Goal: Download file/media

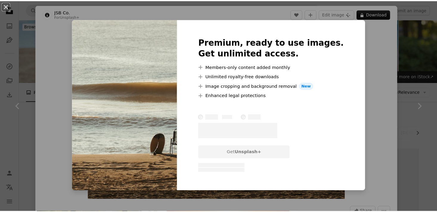
scroll to position [2330, 0]
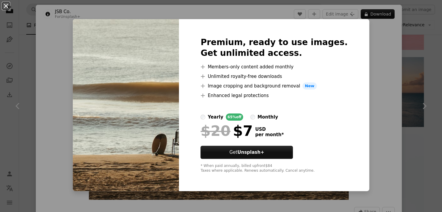
click at [7, 7] on button "An X shape" at bounding box center [5, 5] width 7 height 7
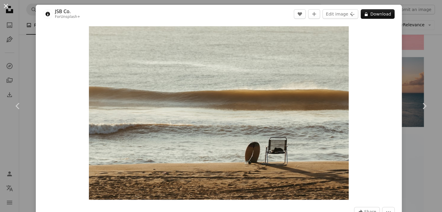
click at [7, 5] on button "An X shape" at bounding box center [5, 5] width 7 height 7
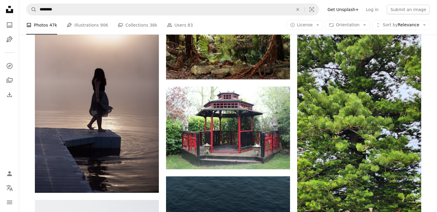
scroll to position [8970, 0]
